Goal: Find specific page/section: Find specific page/section

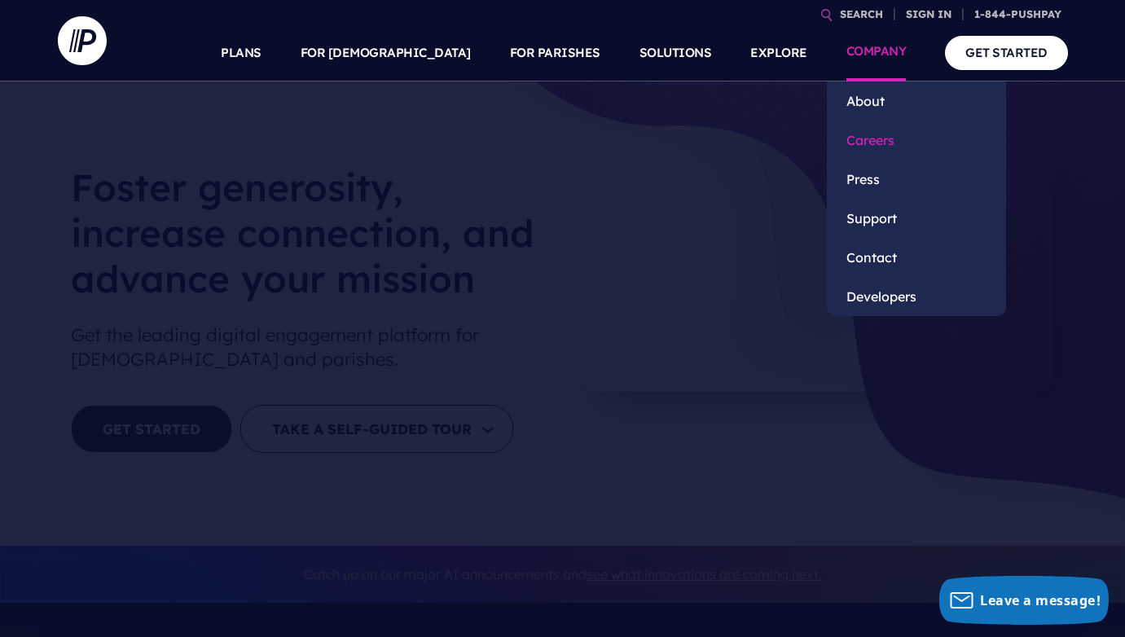
click at [885, 134] on link "Careers" at bounding box center [916, 140] width 179 height 39
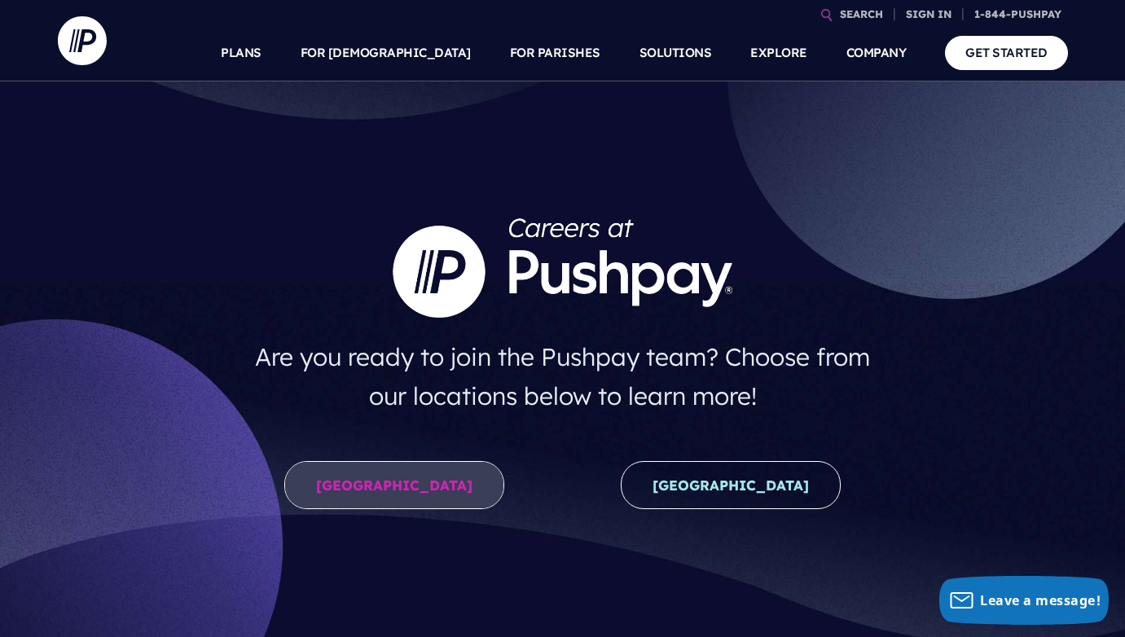
click at [403, 484] on link "United States" at bounding box center [394, 485] width 220 height 48
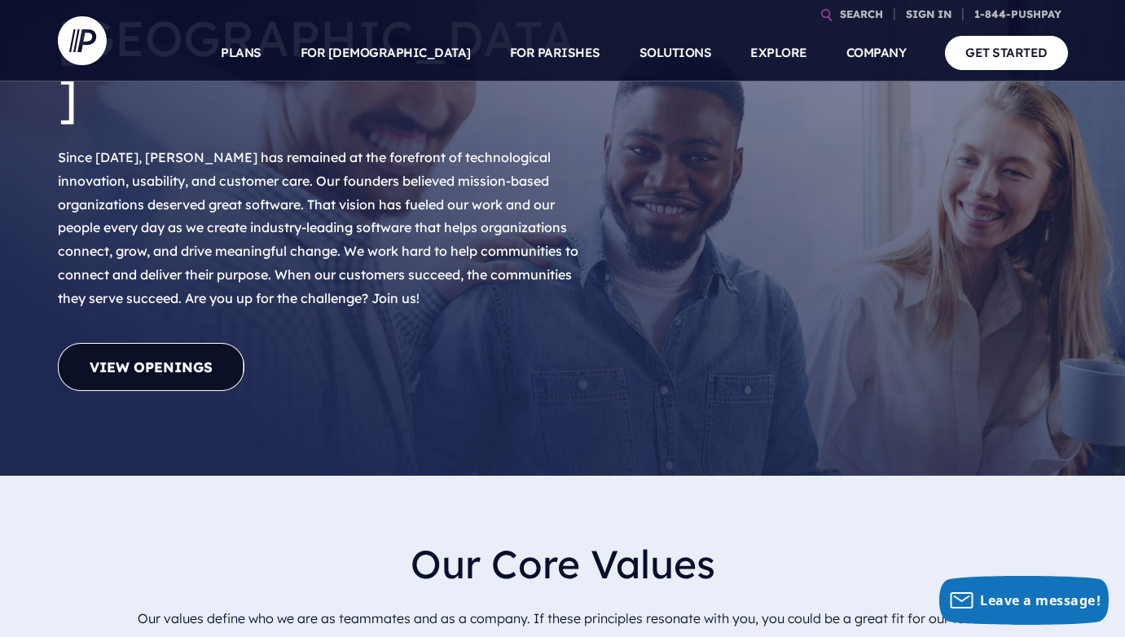
click at [169, 343] on link "View Openings" at bounding box center [151, 367] width 187 height 48
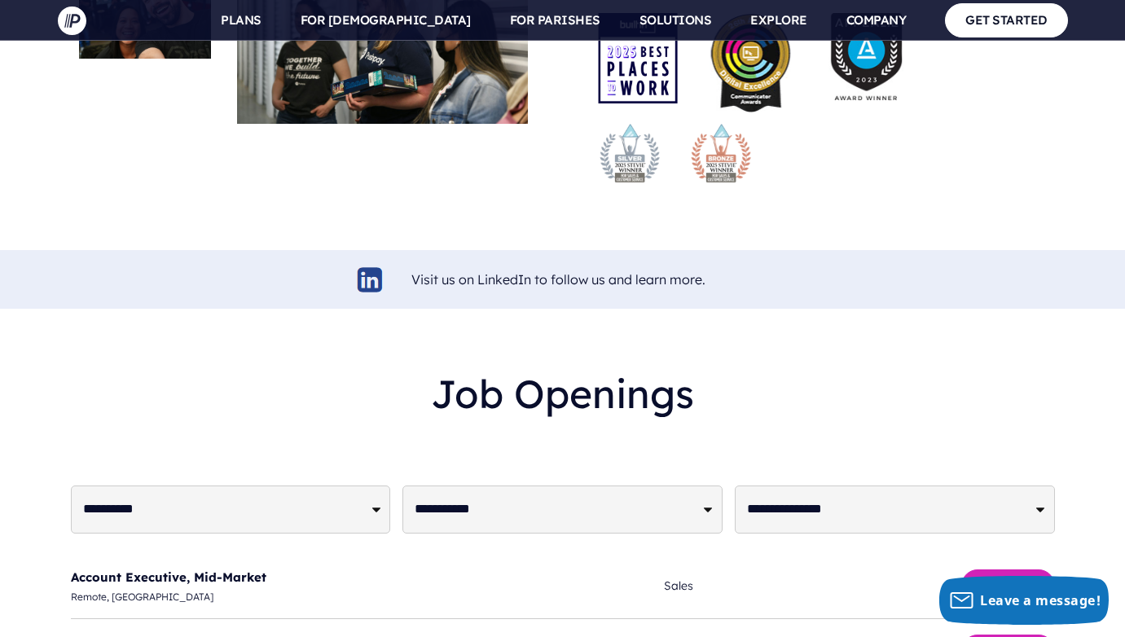
scroll to position [3691, 0]
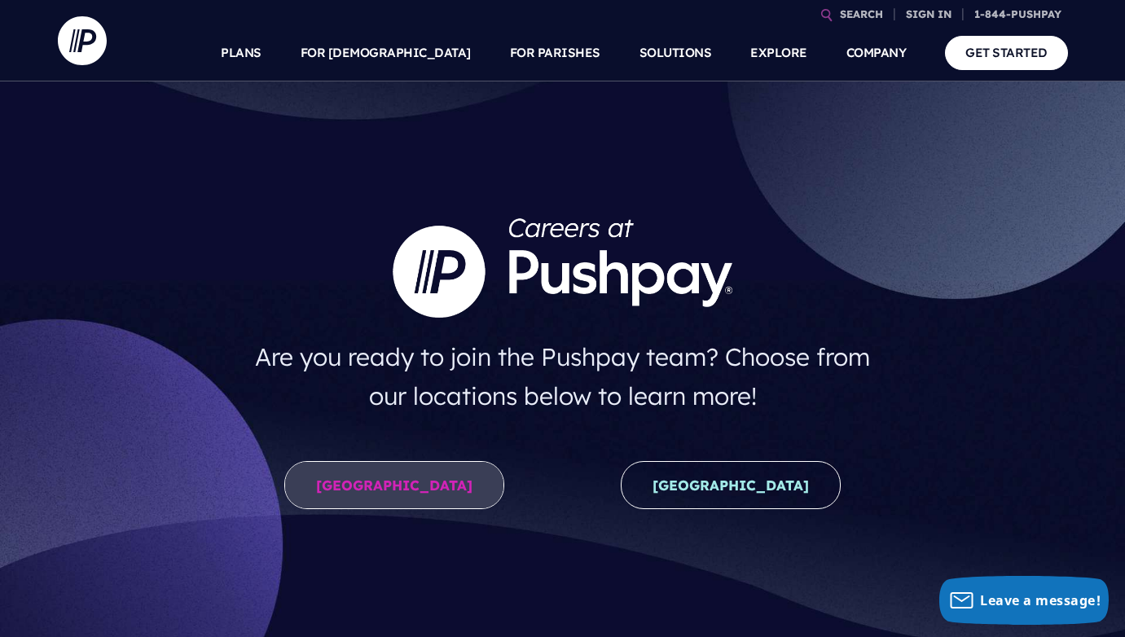
click at [356, 481] on link "[GEOGRAPHIC_DATA]" at bounding box center [394, 485] width 220 height 48
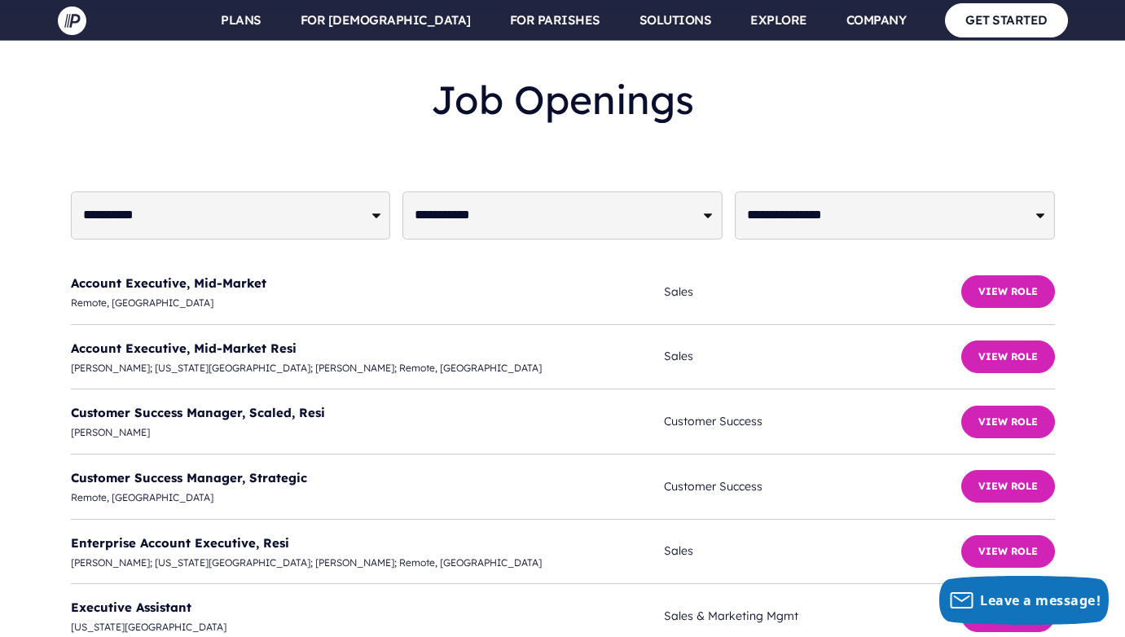
scroll to position [3921, 0]
